Goal: Transaction & Acquisition: Purchase product/service

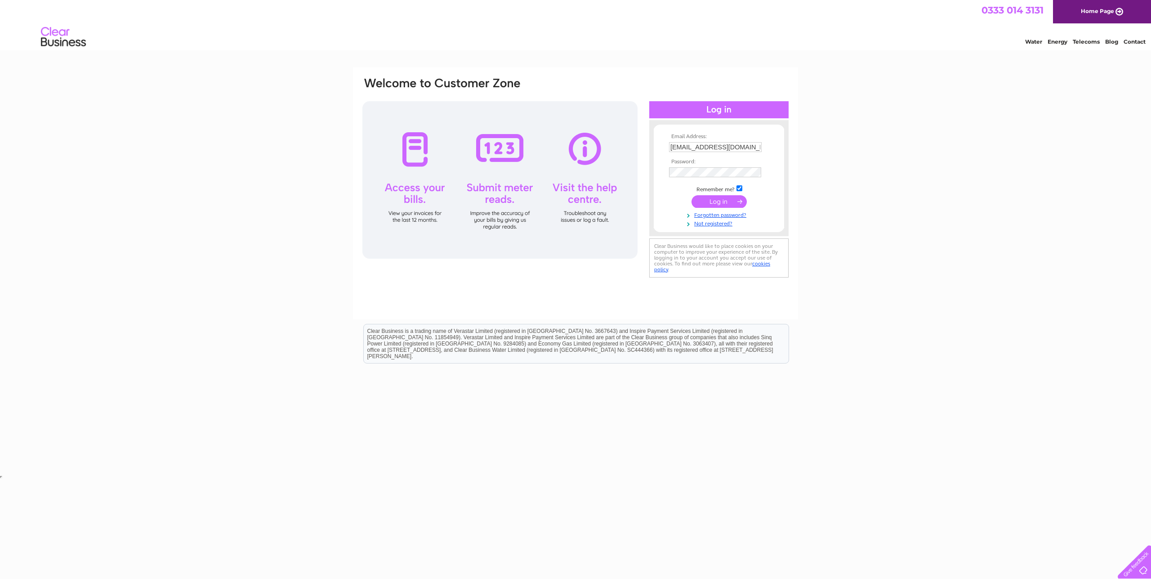
click at [721, 206] on input "submit" at bounding box center [719, 201] width 55 height 13
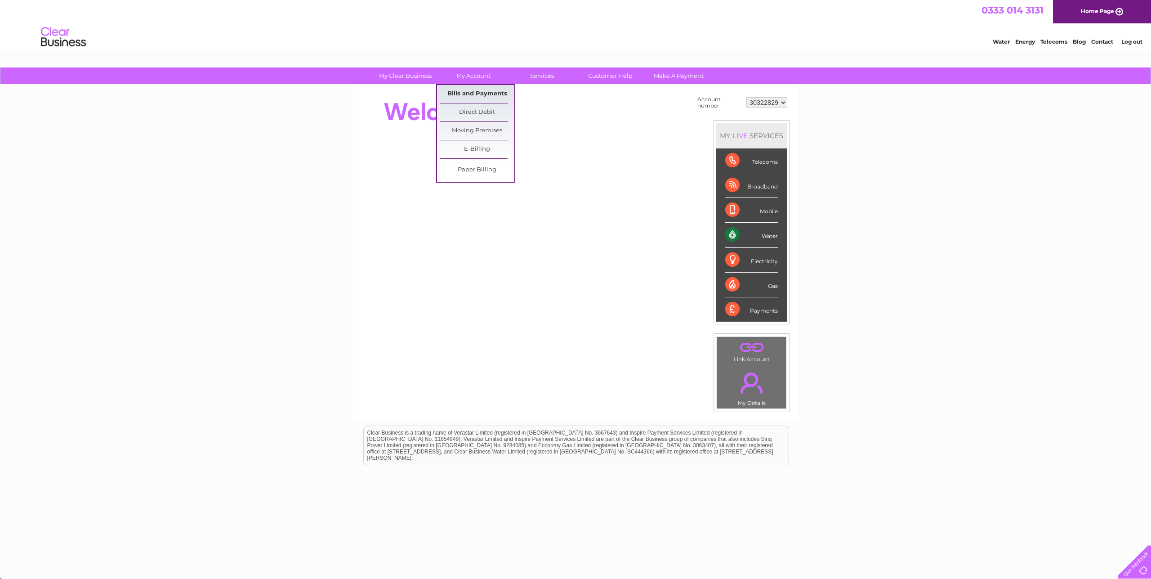
click at [461, 96] on link "Bills and Payments" at bounding box center [477, 94] width 74 height 18
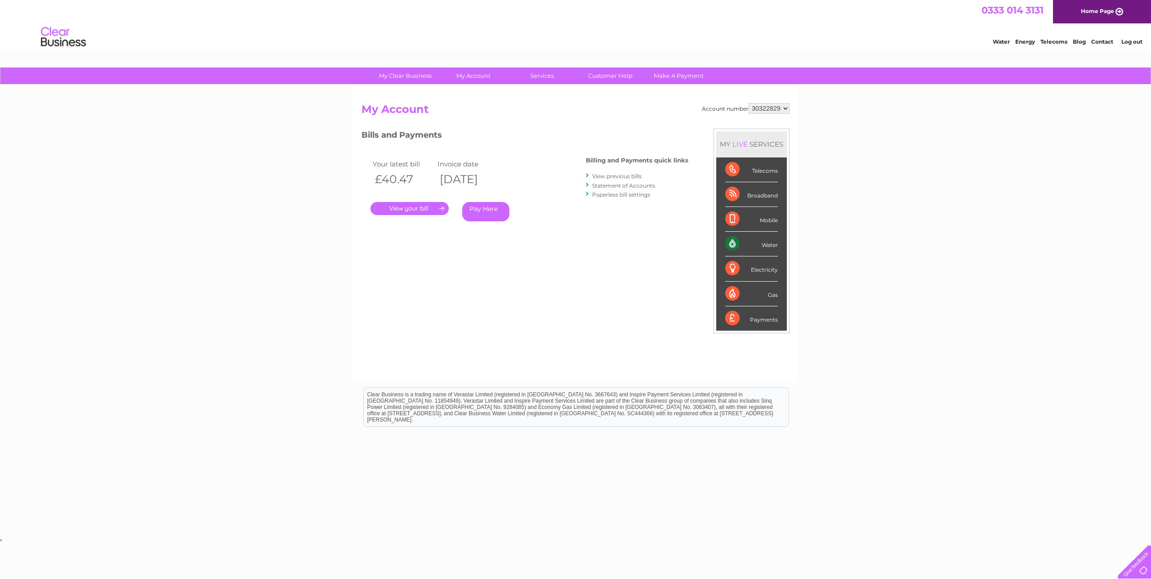
click at [411, 209] on link "." at bounding box center [410, 208] width 78 height 13
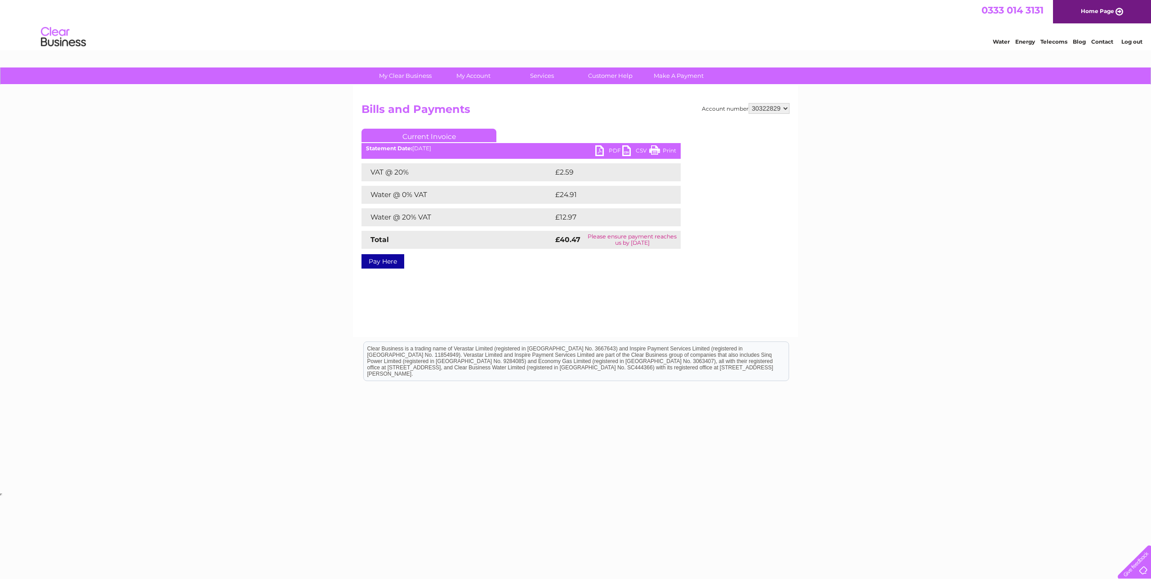
click at [607, 149] on link "PDF" at bounding box center [609, 151] width 27 height 13
click at [382, 262] on link "Pay Here" at bounding box center [383, 261] width 43 height 14
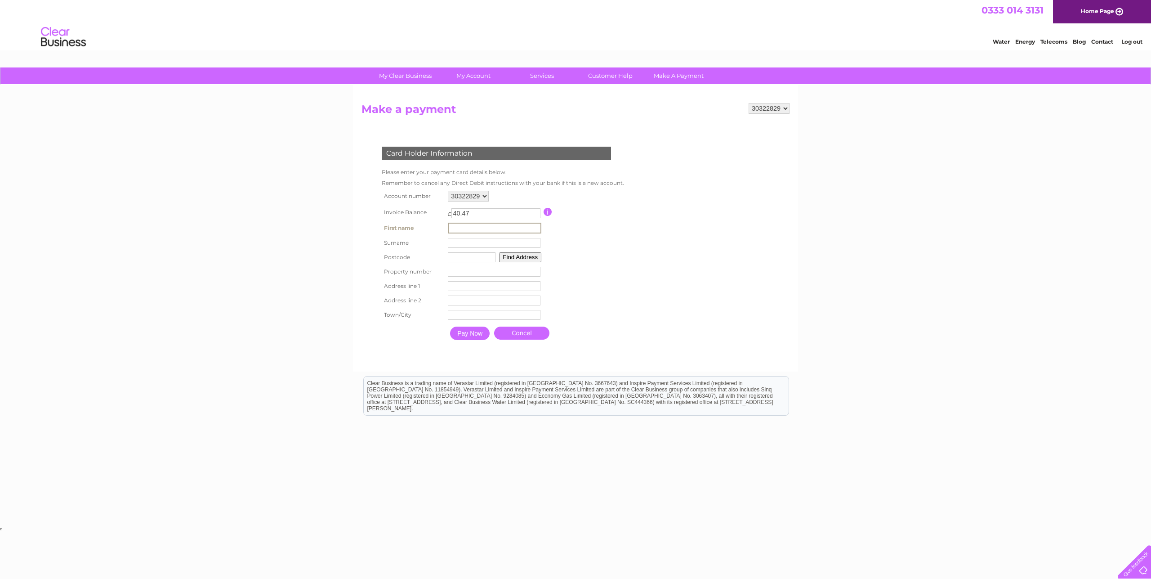
click at [467, 228] on input "text" at bounding box center [495, 228] width 94 height 11
click at [411, 250] on tbody "Account number 30322829 Invoice Balance £ 40.47 Surname" at bounding box center [502, 266] width 245 height 156
click at [465, 330] on input "Pay Now" at bounding box center [470, 332] width 40 height 13
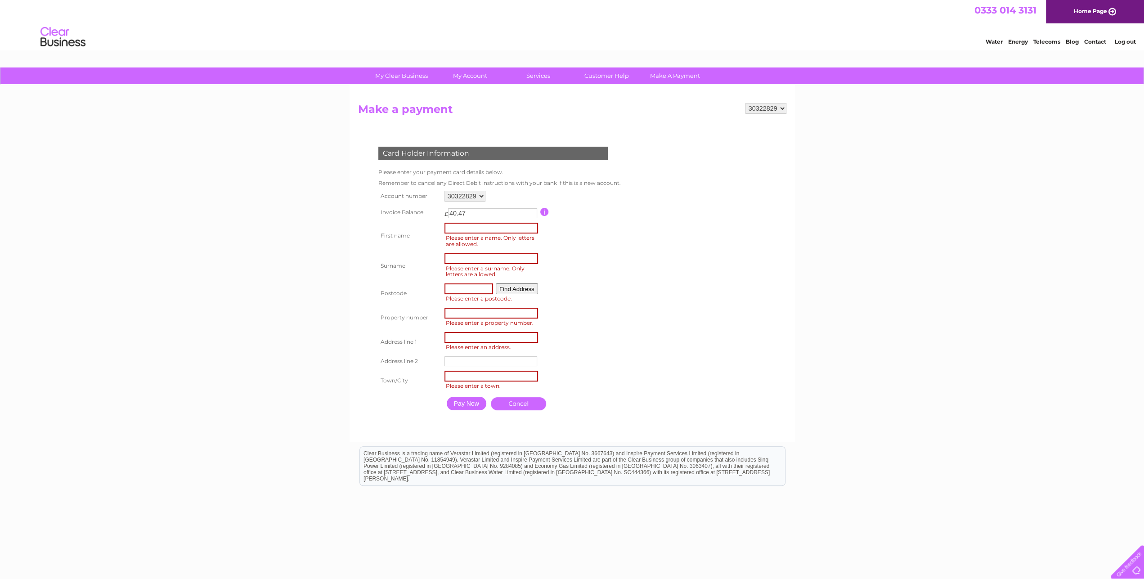
click at [458, 232] on input "text" at bounding box center [491, 228] width 94 height 11
click at [462, 229] on input "text" at bounding box center [491, 228] width 94 height 11
type input "B"
type input "[PERSON_NAME]"
type input "nw2 6ew"
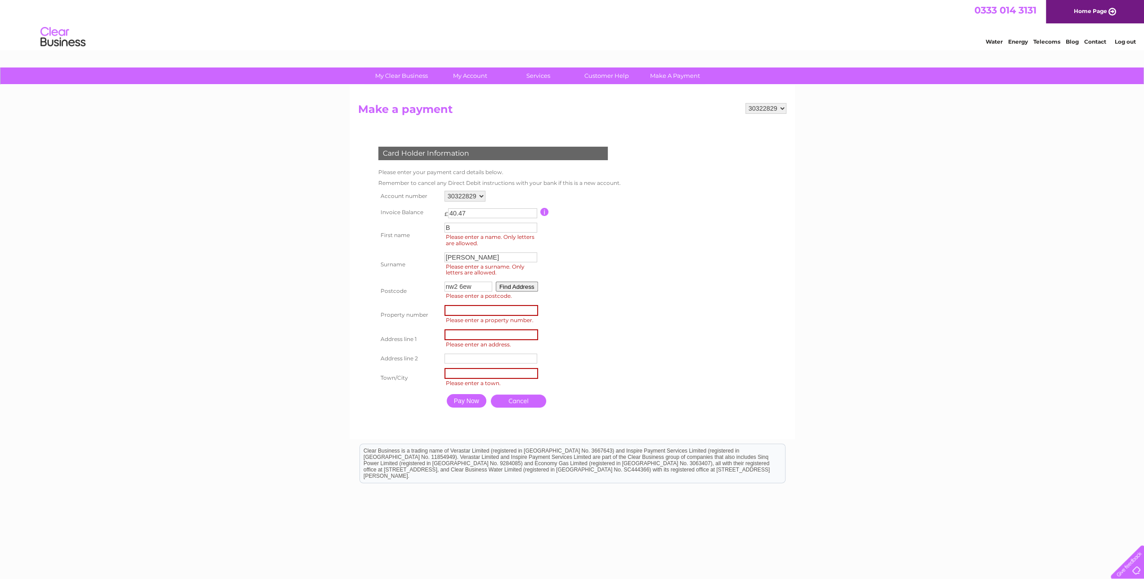
click at [496, 282] on button "Find Address" at bounding box center [517, 287] width 42 height 10
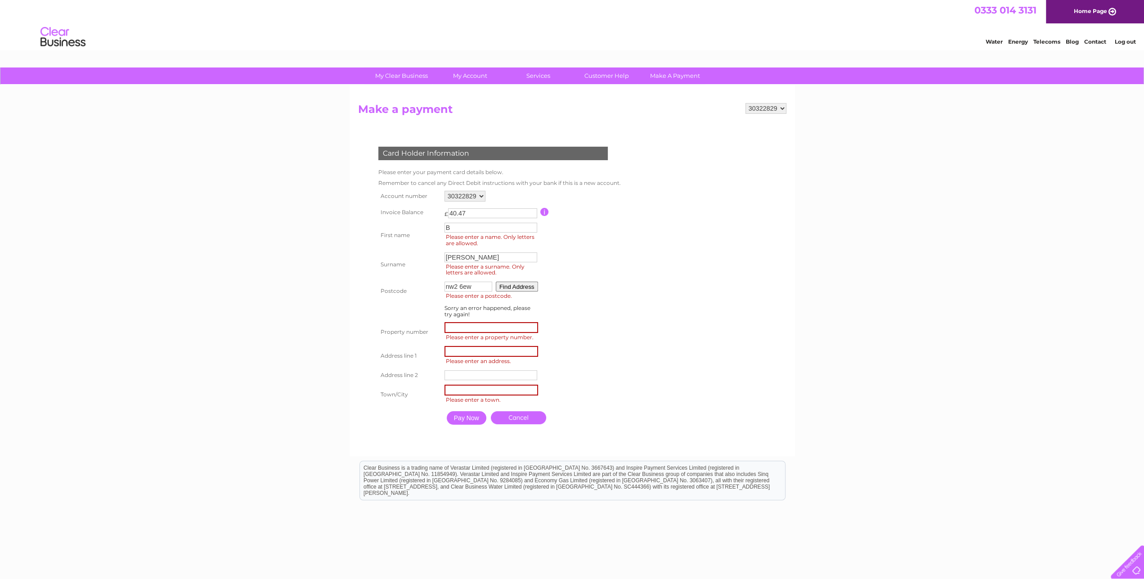
click at [523, 283] on button "Find Address" at bounding box center [517, 287] width 42 height 10
click at [496, 330] on input "number" at bounding box center [491, 327] width 94 height 11
click at [496, 331] on input "number" at bounding box center [491, 327] width 94 height 11
type input "3"
type input "edge bus centre"
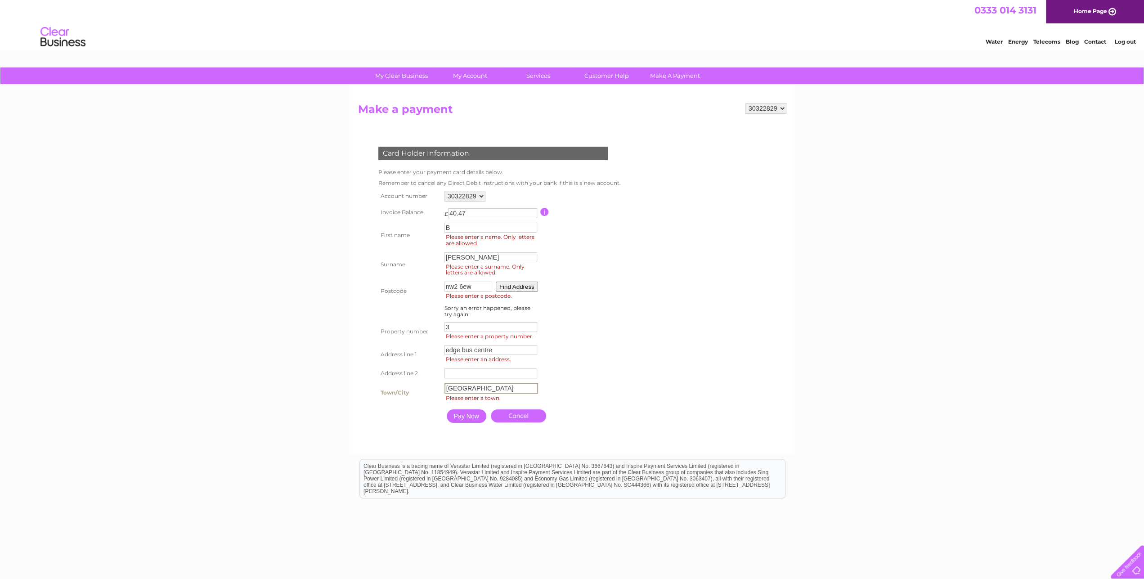
type input "[GEOGRAPHIC_DATA]"
click at [471, 423] on input "Pay Now" at bounding box center [467, 415] width 40 height 13
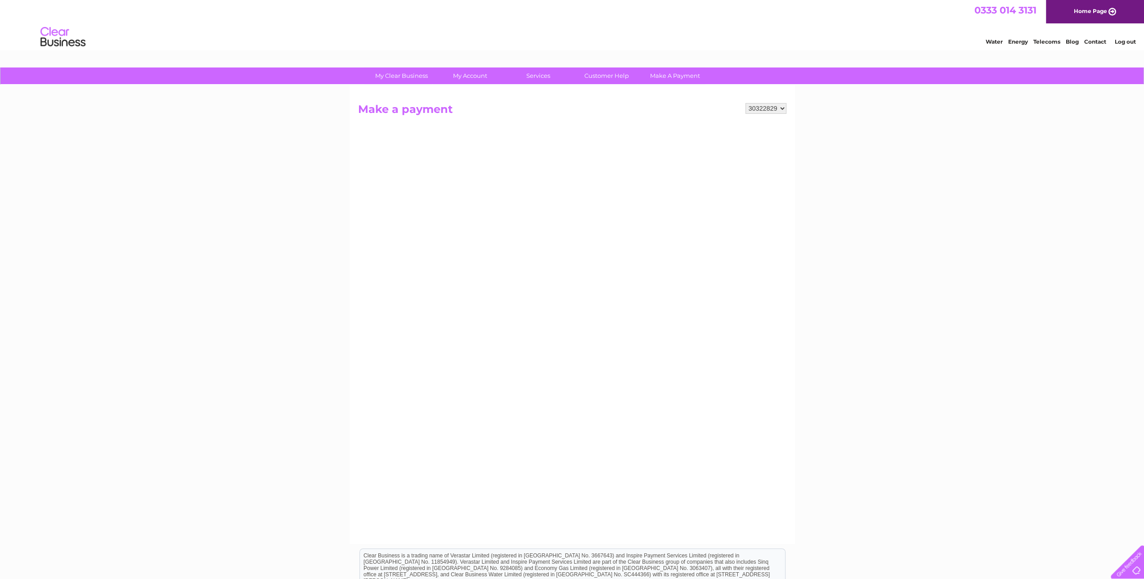
drag, startPoint x: 324, startPoint y: 371, endPoint x: 349, endPoint y: 358, distance: 29.0
click at [329, 368] on div "My Clear Business Login Details My Details My Preferences Link Account My Accou…" at bounding box center [572, 382] width 1144 height 630
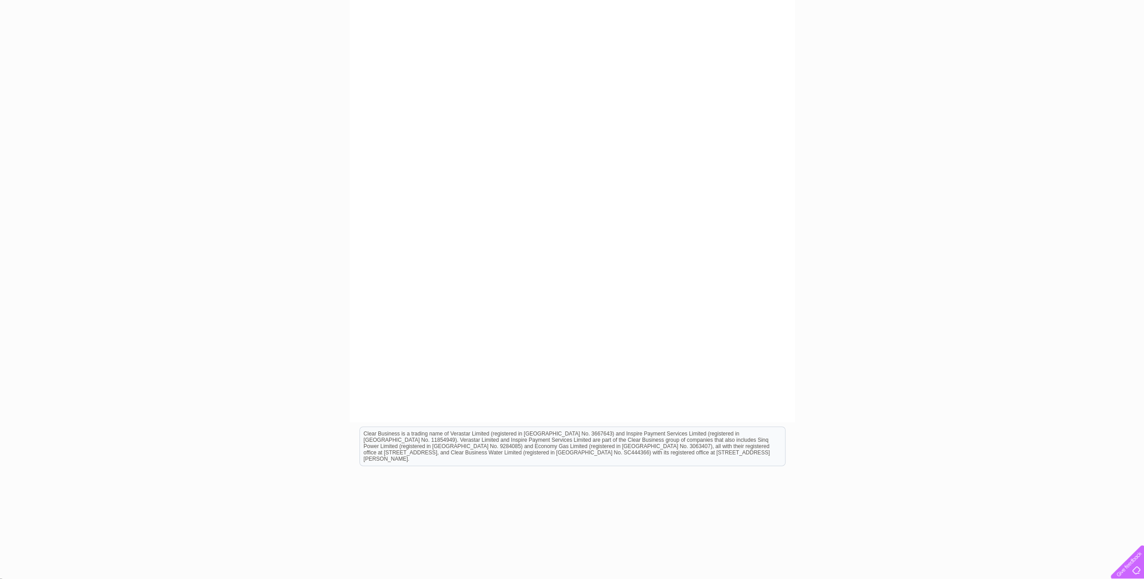
scroll to position [125, 0]
